Goal: Task Accomplishment & Management: Use online tool/utility

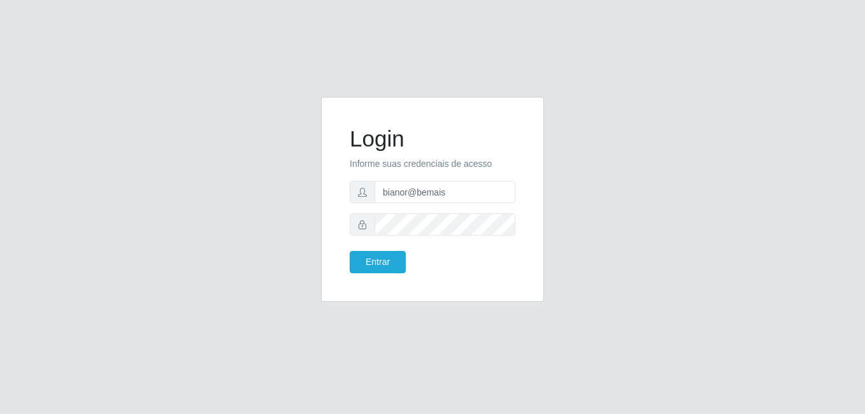
click at [397, 180] on form "Login Informe suas credenciais de acesso bianor@bemais Entrar" at bounding box center [433, 199] width 166 height 148
click at [403, 197] on input "bianor@bemais" at bounding box center [445, 192] width 141 height 22
drag, startPoint x: 458, startPoint y: 191, endPoint x: 359, endPoint y: 190, distance: 98.7
click at [359, 190] on div "bianor@bemais" at bounding box center [433, 192] width 166 height 22
type input "[PERSON_NAME]"
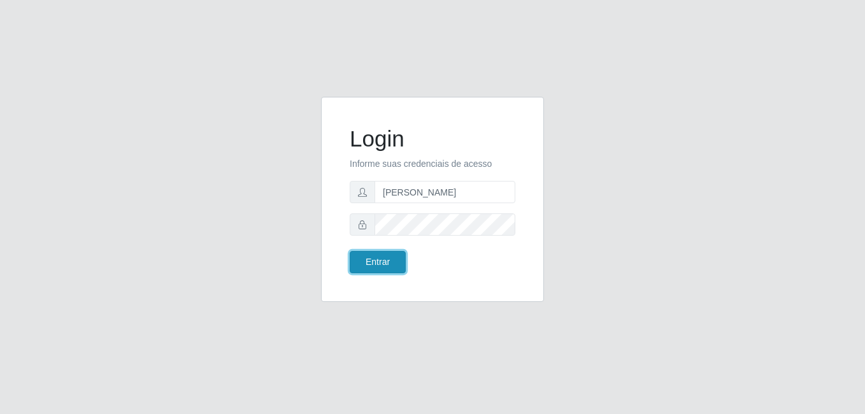
click at [367, 253] on button "Entrar" at bounding box center [378, 262] width 56 height 22
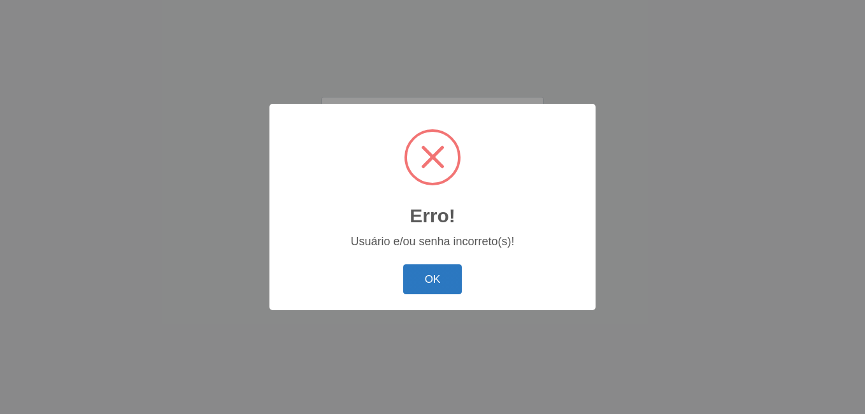
click at [431, 269] on button "OK" at bounding box center [432, 279] width 59 height 30
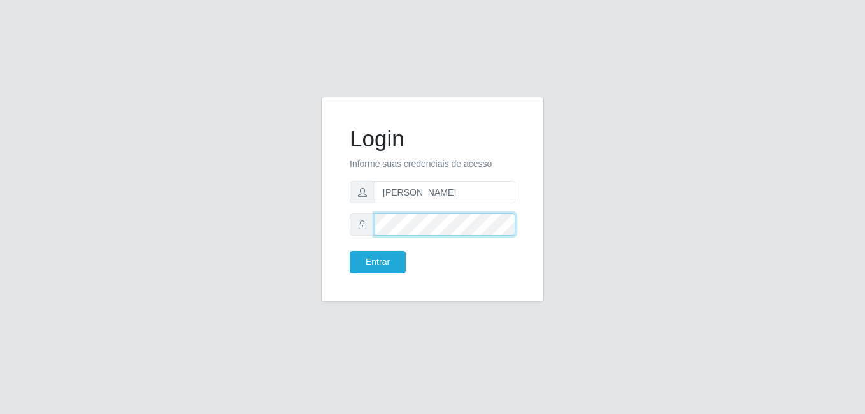
click at [368, 225] on div at bounding box center [433, 224] width 166 height 22
click at [350, 251] on button "Entrar" at bounding box center [378, 262] width 56 height 22
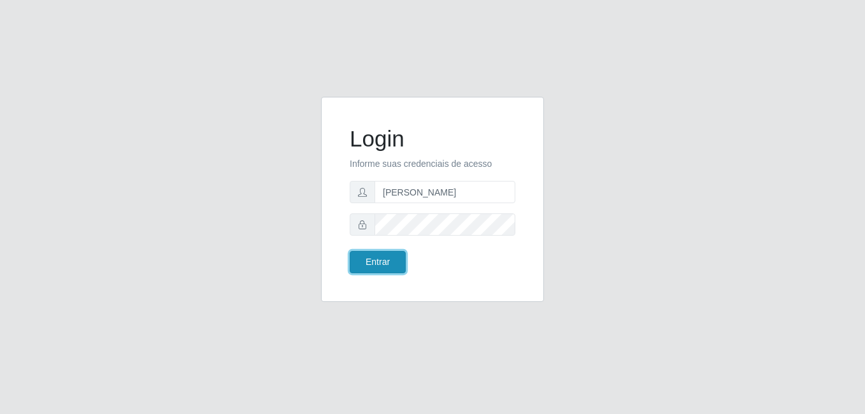
click at [362, 255] on button "Entrar" at bounding box center [378, 262] width 56 height 22
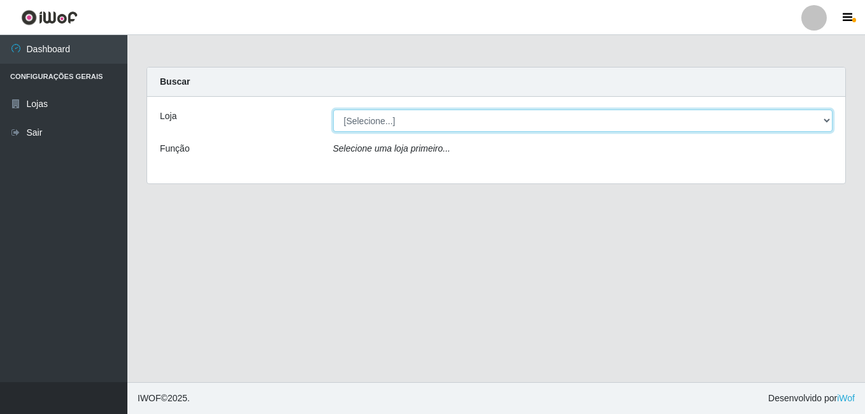
click at [708, 122] on select "[Selecione...] [PERSON_NAME]" at bounding box center [583, 121] width 500 height 22
select select "230"
click at [333, 110] on select "[Selecione...] [PERSON_NAME]" at bounding box center [583, 121] width 500 height 22
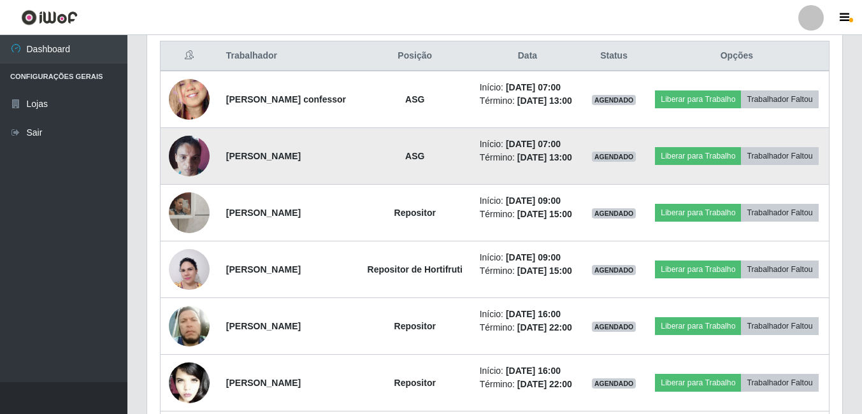
scroll to position [510, 0]
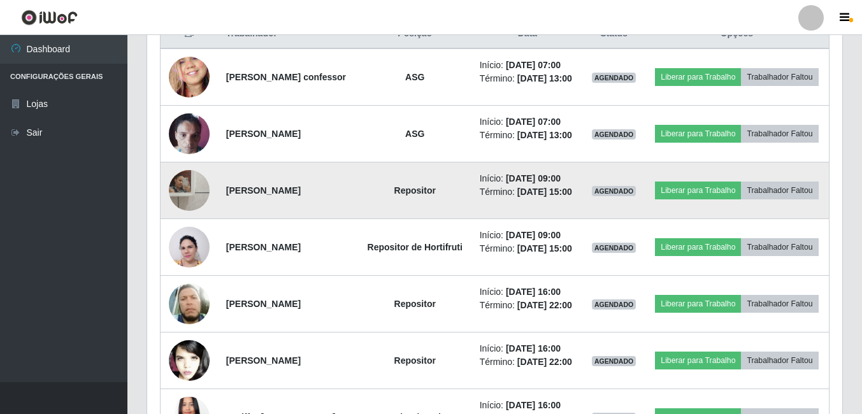
click at [192, 212] on img at bounding box center [189, 190] width 41 height 51
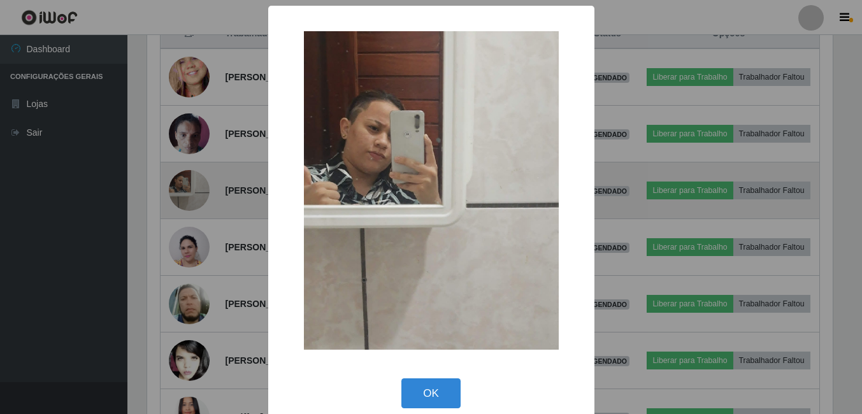
scroll to position [264, 689]
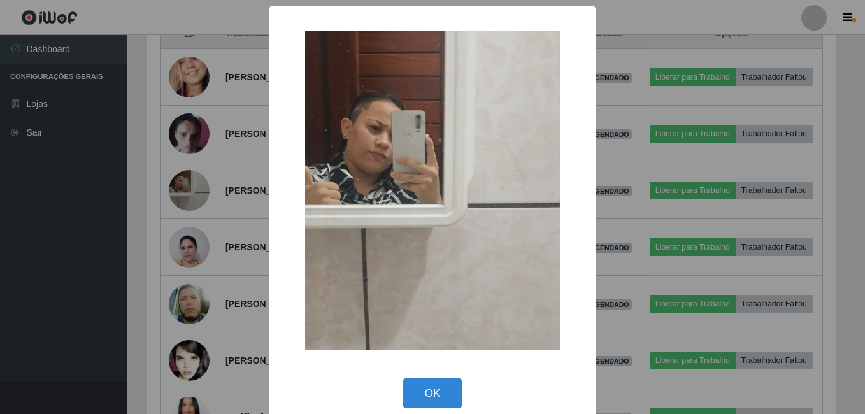
click at [160, 241] on div "× OK Cancel" at bounding box center [432, 207] width 865 height 414
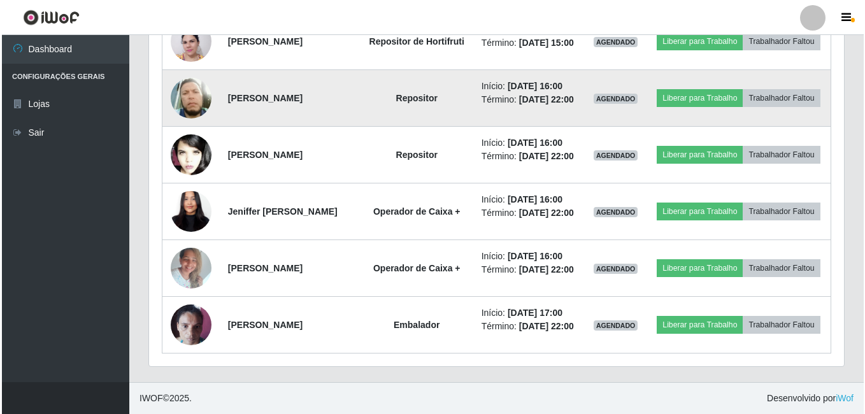
scroll to position [801, 0]
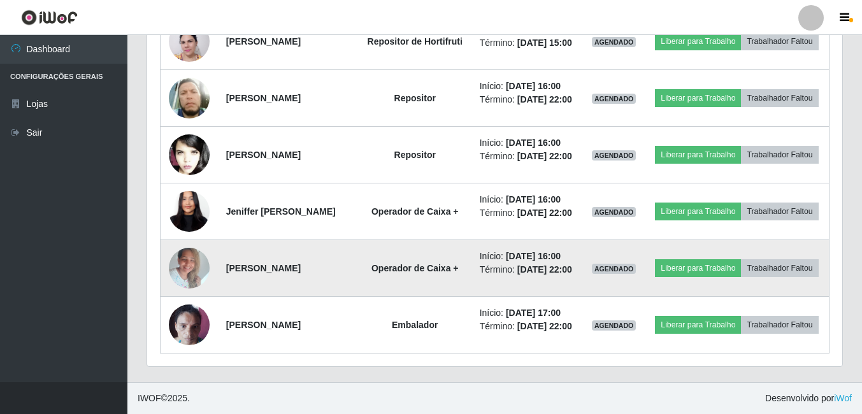
click at [213, 247] on td at bounding box center [190, 268] width 58 height 57
click at [190, 254] on img at bounding box center [189, 268] width 41 height 54
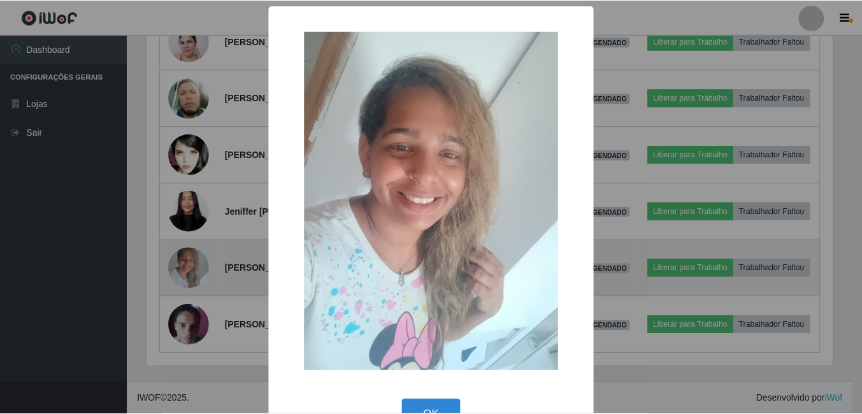
scroll to position [264, 689]
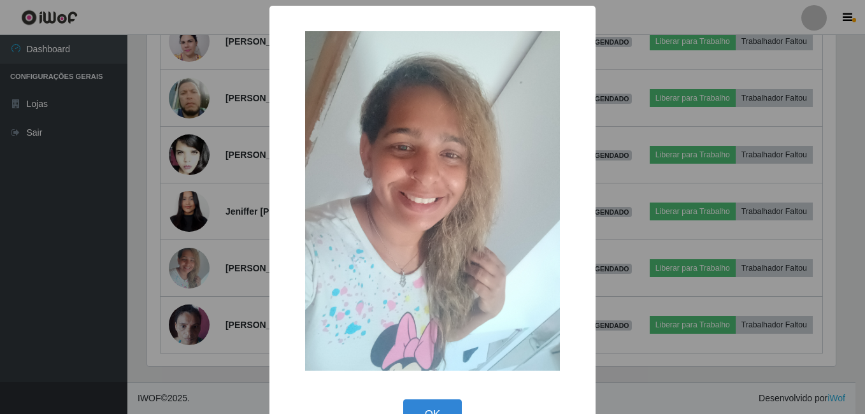
click at [161, 254] on div "× OK Cancel" at bounding box center [432, 207] width 865 height 414
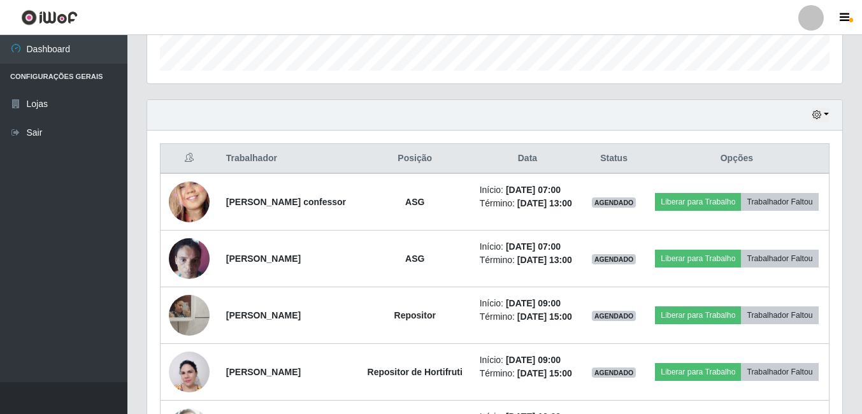
scroll to position [355, 0]
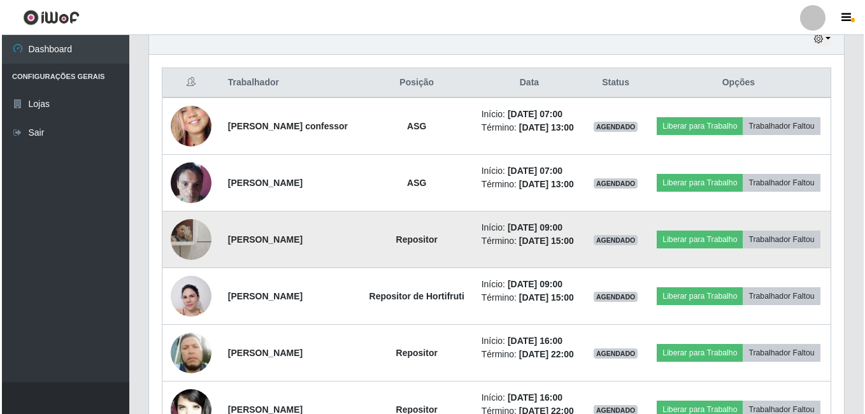
scroll to position [483, 0]
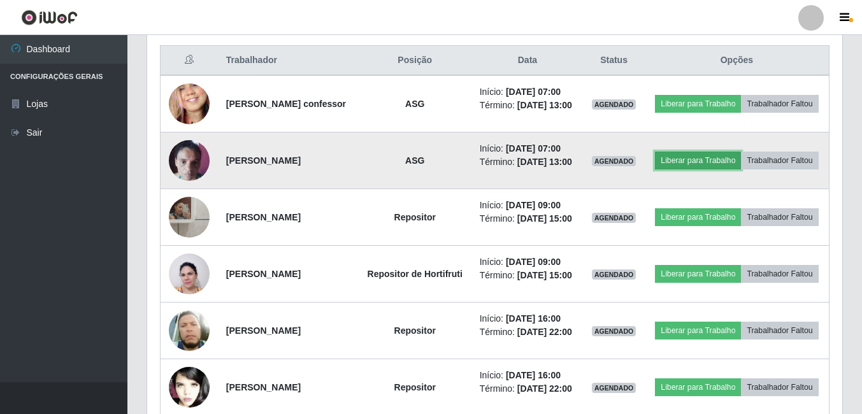
click at [741, 165] on button "Liberar para Trabalho" at bounding box center [698, 161] width 86 height 18
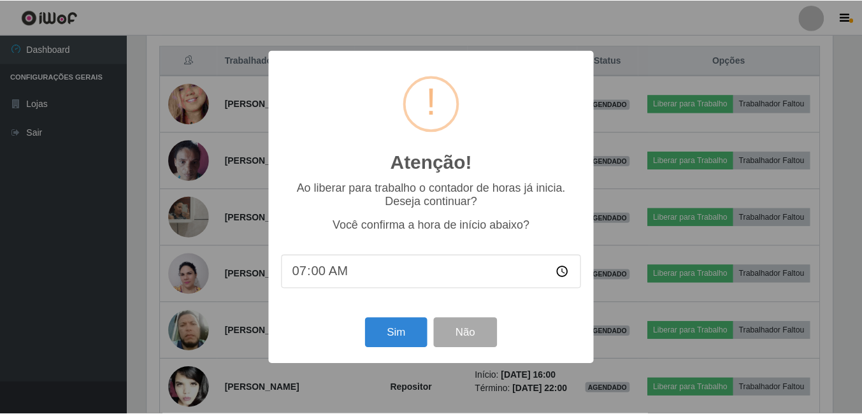
scroll to position [264, 689]
click at [397, 325] on button "Sim" at bounding box center [397, 333] width 62 height 30
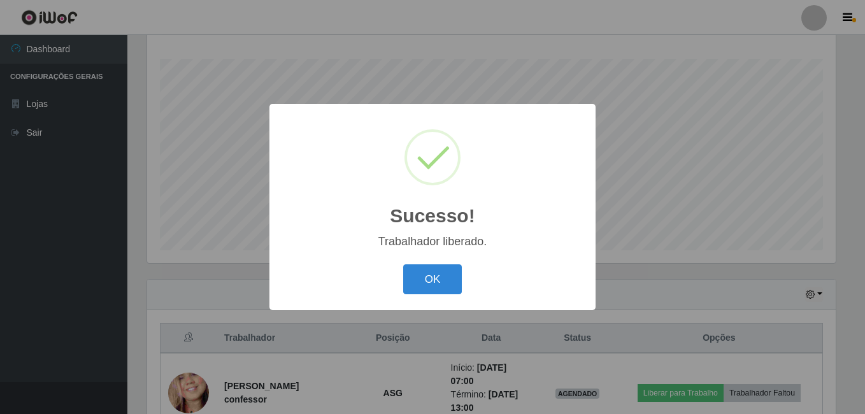
click at [403, 264] on button "OK" at bounding box center [432, 279] width 59 height 30
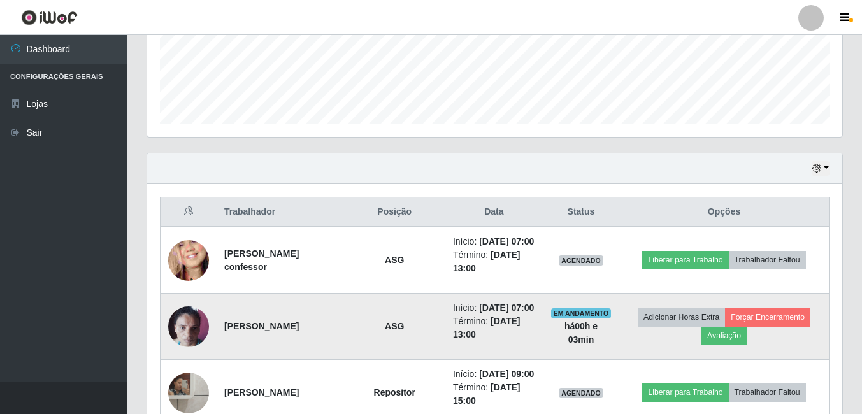
scroll to position [332, 0]
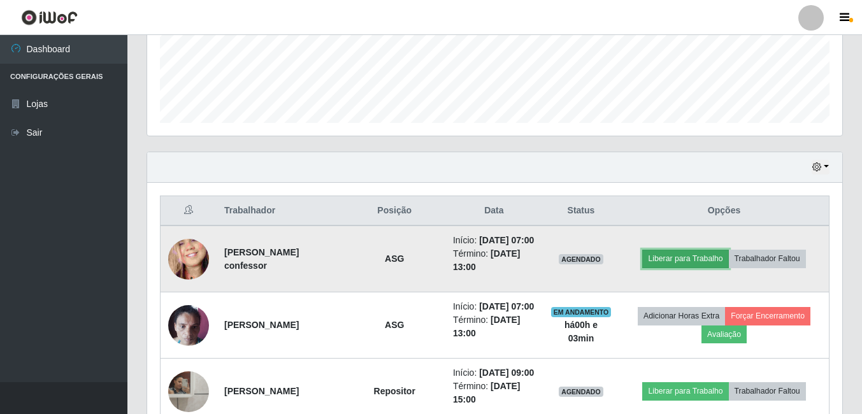
click at [660, 261] on button "Liberar para Trabalho" at bounding box center [685, 259] width 86 height 18
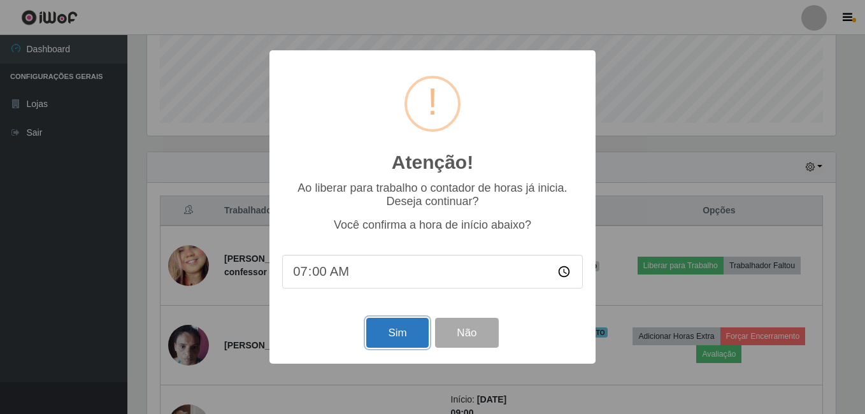
click at [407, 332] on button "Sim" at bounding box center [397, 333] width 62 height 30
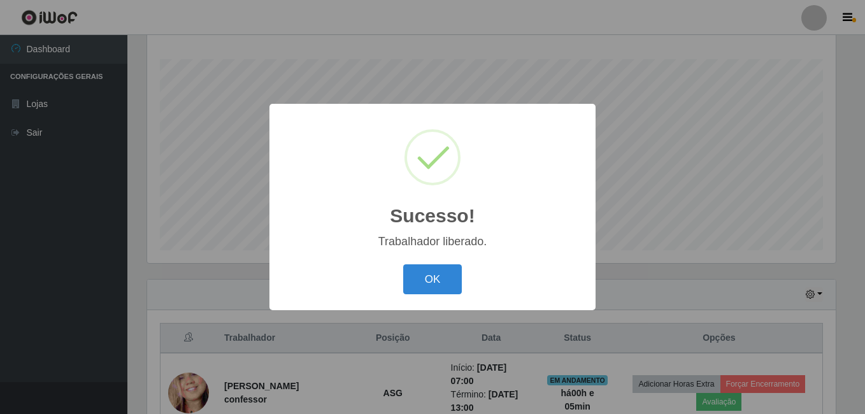
click at [403, 264] on button "OK" at bounding box center [432, 279] width 59 height 30
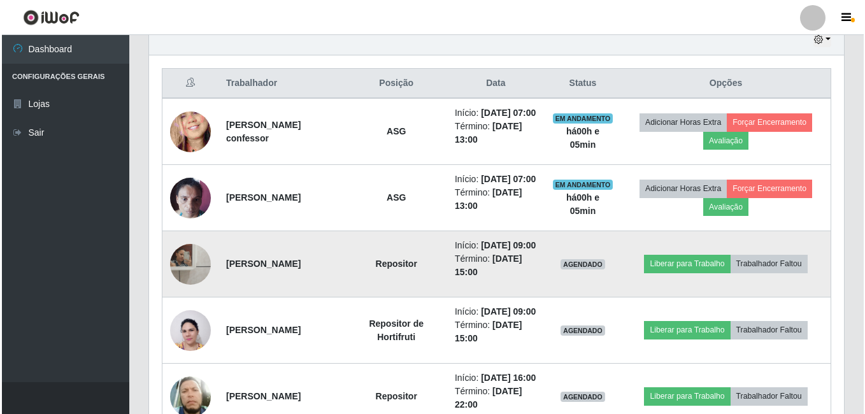
scroll to position [524, 0]
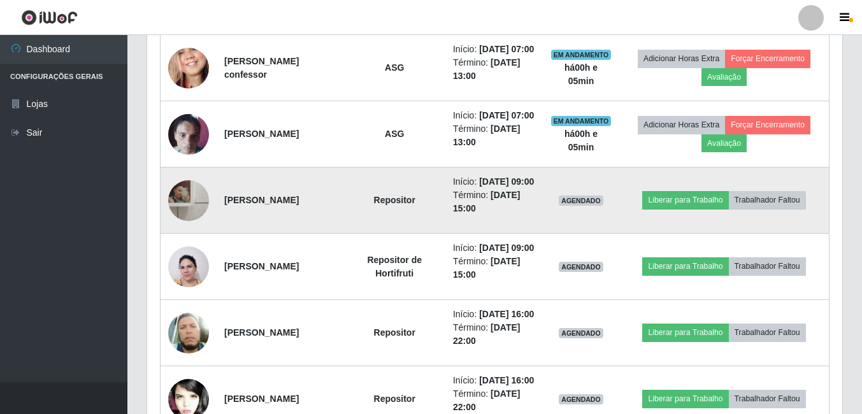
click at [197, 223] on img at bounding box center [188, 200] width 41 height 51
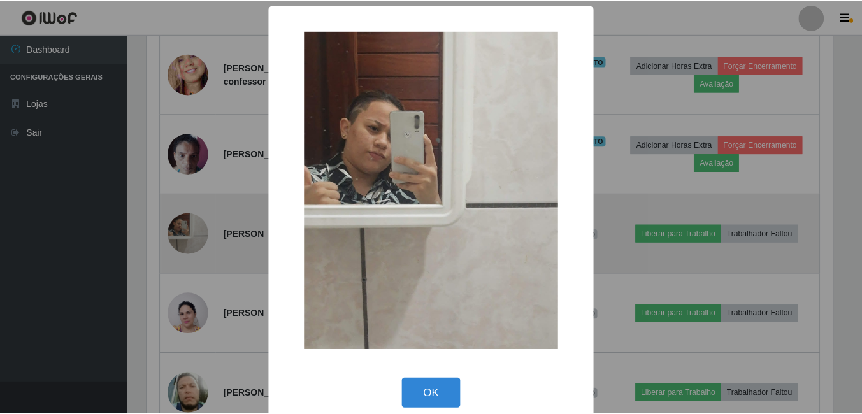
scroll to position [264, 689]
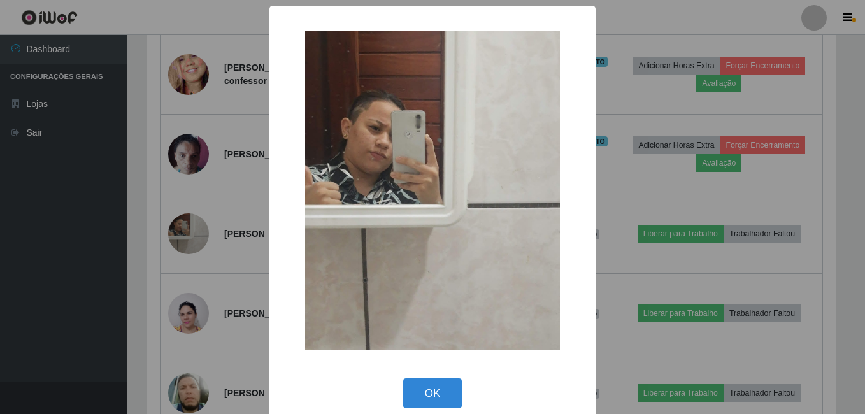
click at [189, 257] on div "× OK Cancel" at bounding box center [432, 207] width 865 height 414
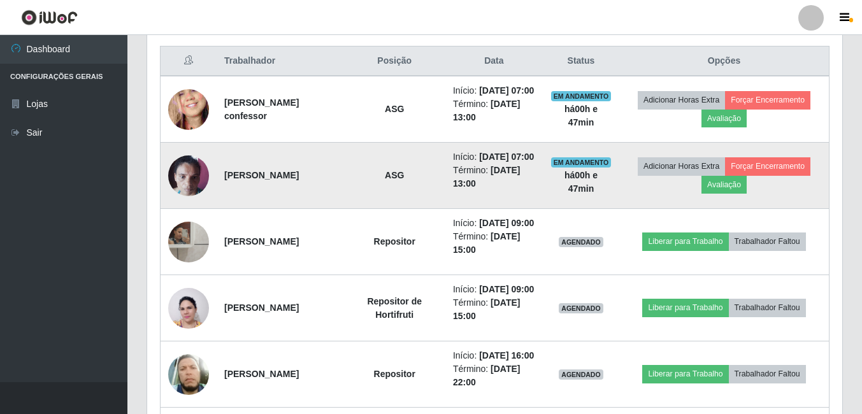
scroll to position [460, 0]
